Goal: Communication & Community: Ask a question

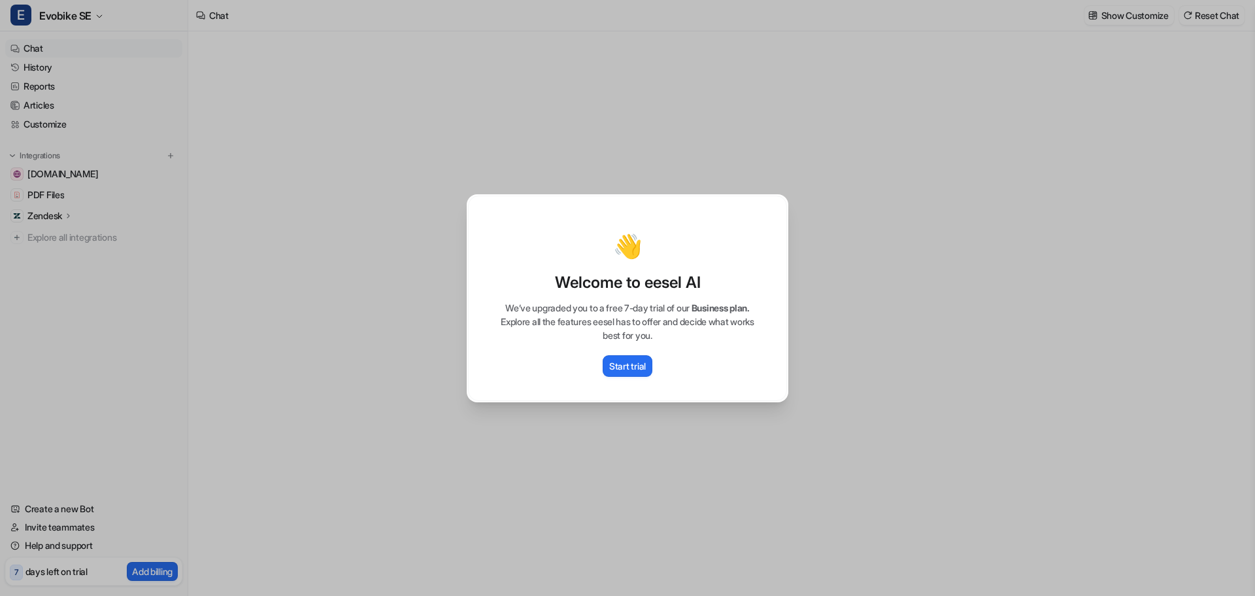
type textarea "**********"
click at [622, 416] on div "👋 Welcome to eesel AI We’ve upgraded you to a free 7-day trial of our Business …" at bounding box center [627, 298] width 343 height 596
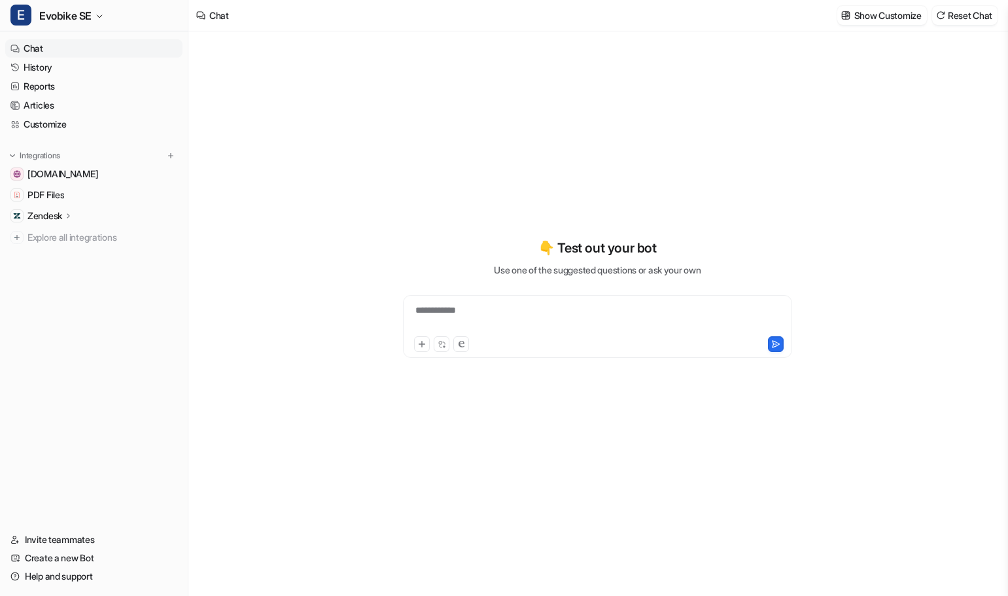
type textarea "**********"
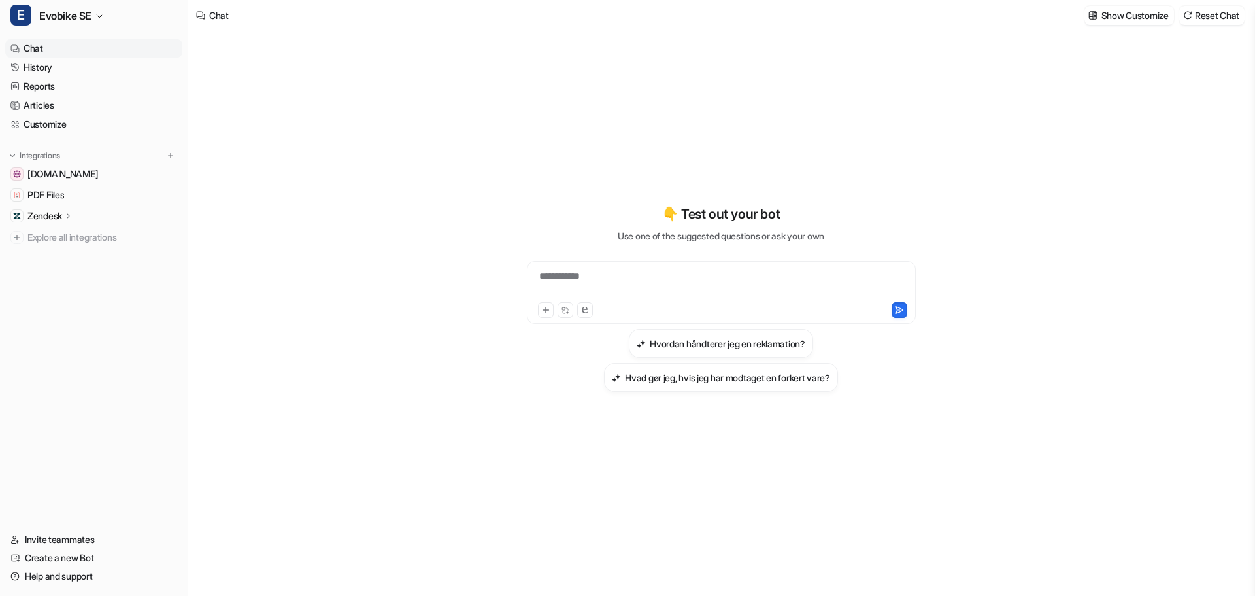
click at [600, 282] on div "**********" at bounding box center [721, 284] width 383 height 30
